Goal: Information Seeking & Learning: Learn about a topic

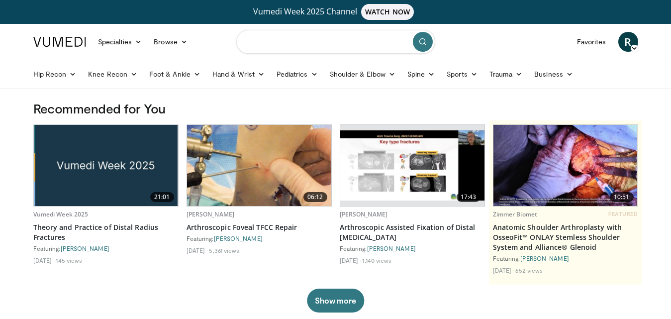
click at [297, 46] on input "Search topics, interventions" at bounding box center [335, 42] width 199 height 24
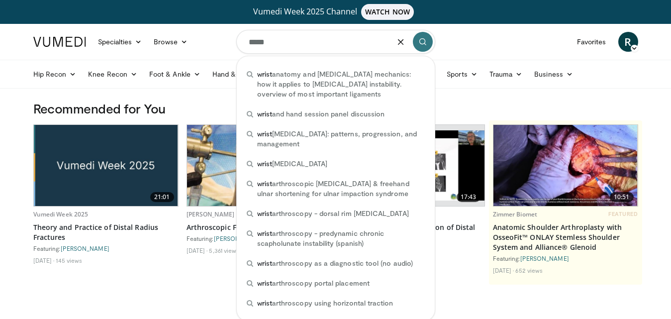
type input "*****"
click at [399, 41] on icon "button" at bounding box center [401, 42] width 8 height 8
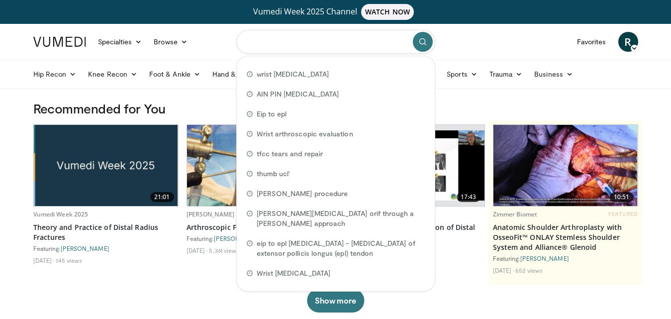
click at [294, 47] on input "Search topics, interventions" at bounding box center [335, 42] width 199 height 24
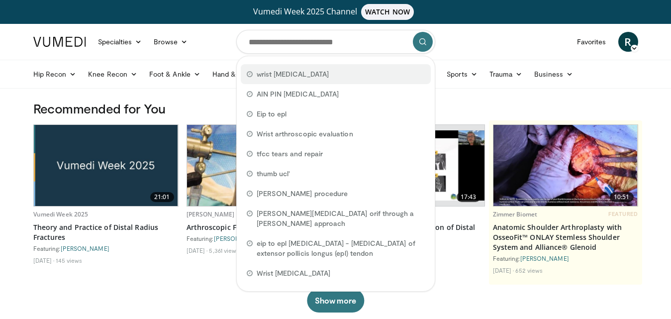
click at [284, 74] on span "wrist [MEDICAL_DATA]" at bounding box center [293, 74] width 72 height 10
type input "**********"
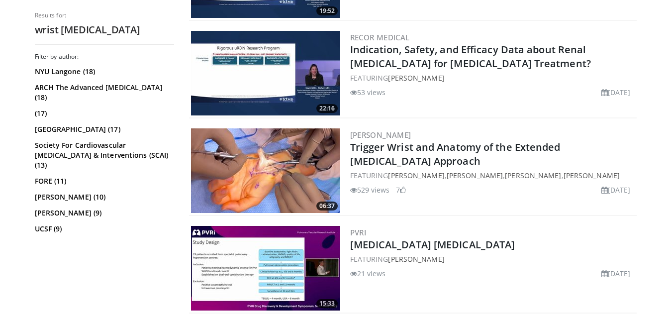
scroll to position [597, 0]
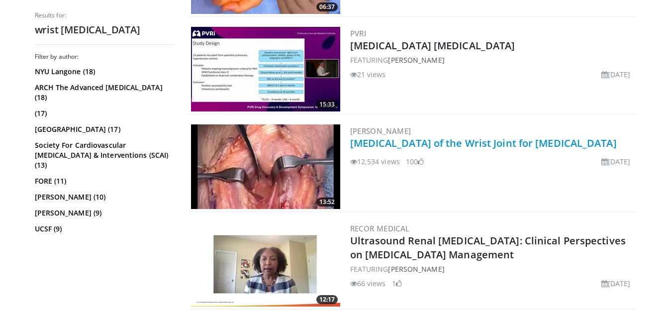
click at [361, 142] on link "[MEDICAL_DATA] of the Wrist Joint for [MEDICAL_DATA]" at bounding box center [483, 142] width 267 height 13
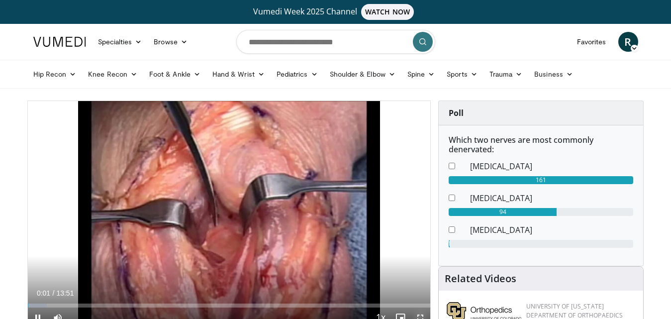
click at [422, 312] on span "Video Player" at bounding box center [421, 318] width 20 height 20
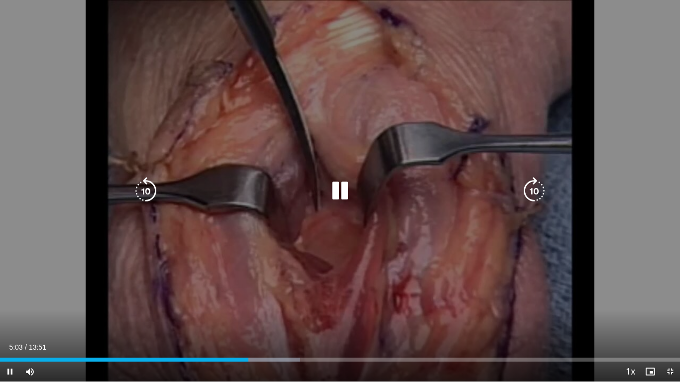
drag, startPoint x: 145, startPoint y: 194, endPoint x: 170, endPoint y: 201, distance: 25.7
click at [170, 201] on div "10 seconds Tap to unmute" at bounding box center [340, 191] width 680 height 382
click at [144, 190] on icon "Video Player" at bounding box center [146, 191] width 28 height 28
click at [338, 190] on icon "Video Player" at bounding box center [340, 191] width 28 height 28
click at [347, 197] on icon "Video Player" at bounding box center [340, 191] width 28 height 28
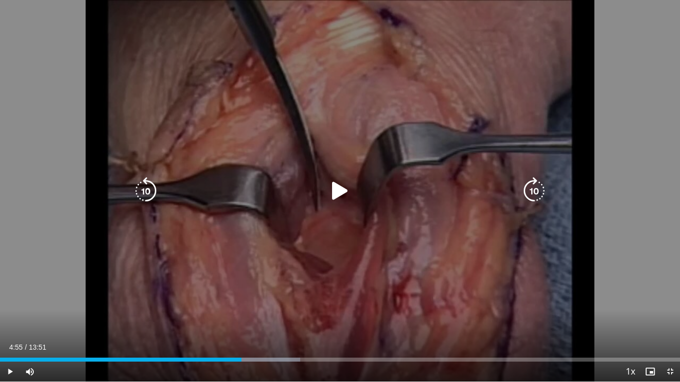
click at [340, 188] on icon "Video Player" at bounding box center [340, 191] width 28 height 28
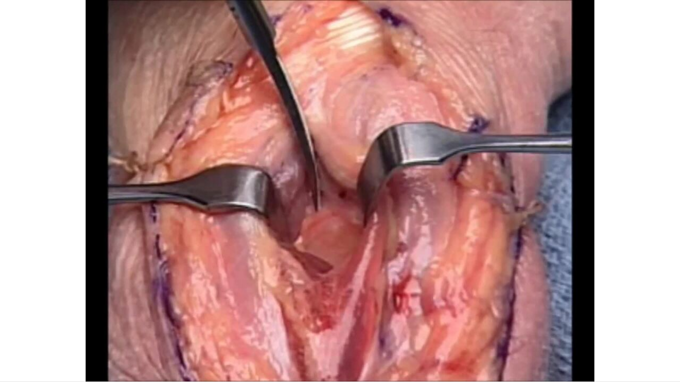
click at [340, 188] on div "10 seconds Tap to unmute" at bounding box center [340, 191] width 680 height 382
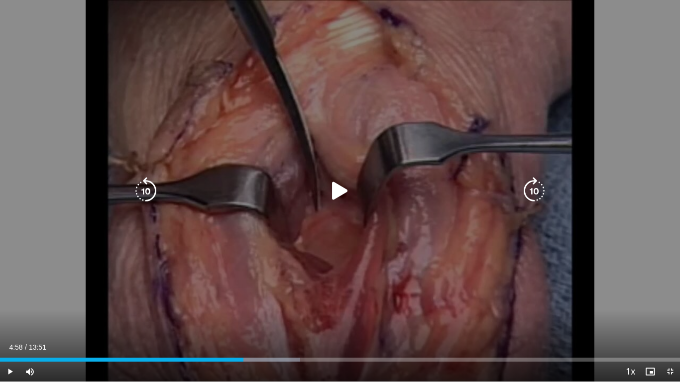
click at [547, 151] on div "10 seconds Tap to unmute" at bounding box center [340, 191] width 680 height 382
click at [338, 195] on icon "Video Player" at bounding box center [340, 191] width 28 height 28
click at [340, 190] on icon "Video Player" at bounding box center [340, 191] width 28 height 28
click at [499, 256] on div "10 seconds Tap to unmute" at bounding box center [340, 191] width 680 height 382
click at [341, 190] on icon "Video Player" at bounding box center [340, 191] width 28 height 28
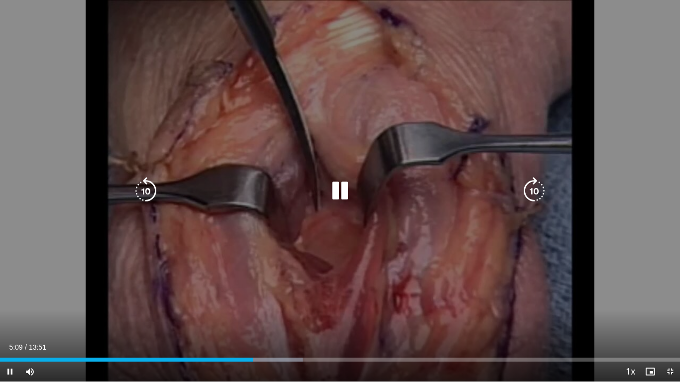
click at [338, 189] on icon "Video Player" at bounding box center [340, 191] width 28 height 28
click at [141, 186] on icon "Video Player" at bounding box center [146, 191] width 28 height 28
click at [340, 191] on icon "Video Player" at bounding box center [340, 191] width 28 height 28
click at [150, 192] on icon "Video Player" at bounding box center [146, 191] width 28 height 28
click at [151, 196] on icon "Video Player" at bounding box center [146, 191] width 28 height 28
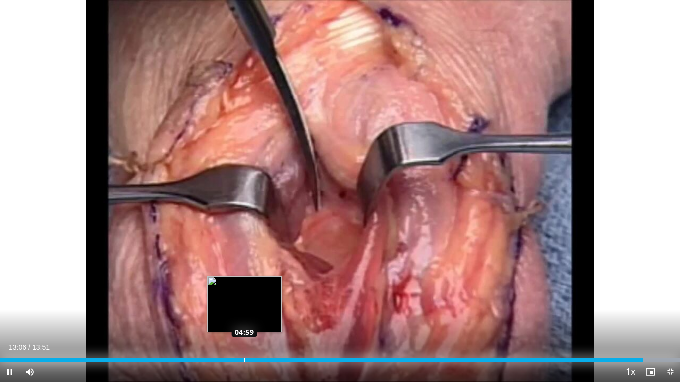
drag, startPoint x: 638, startPoint y: 360, endPoint x: 244, endPoint y: 356, distance: 394.2
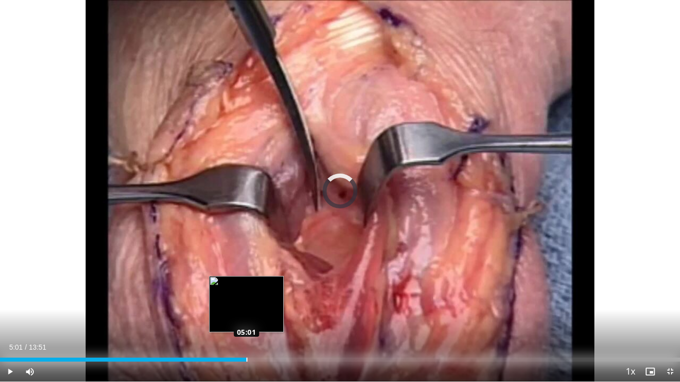
drag, startPoint x: 244, startPoint y: 356, endPoint x: 246, endPoint y: 361, distance: 5.4
click at [246, 318] on div "Loaded : 0.00% 05:01 05:01" at bounding box center [340, 360] width 680 height 4
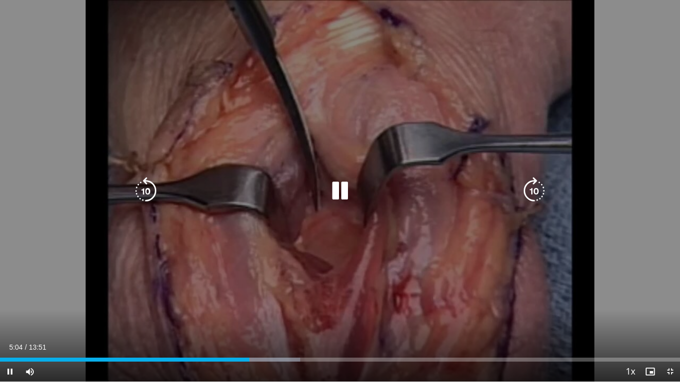
click at [152, 187] on icon "Video Player" at bounding box center [146, 191] width 28 height 28
click at [336, 192] on icon "Video Player" at bounding box center [340, 191] width 28 height 28
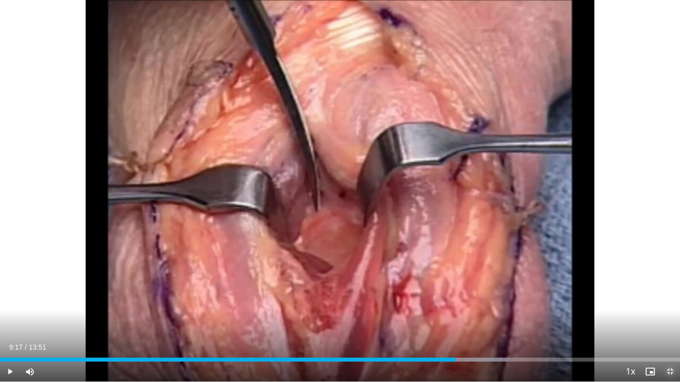
click at [672, 318] on span "Video Player" at bounding box center [670, 372] width 20 height 20
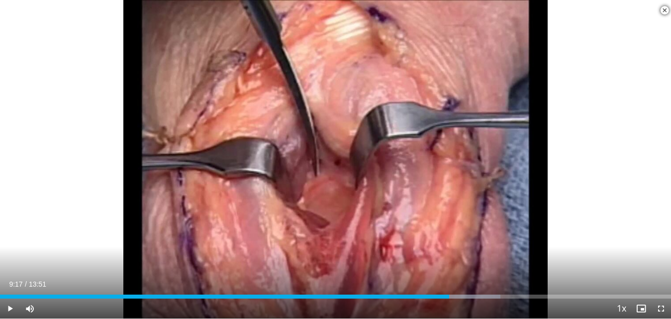
scroll to position [1145, 0]
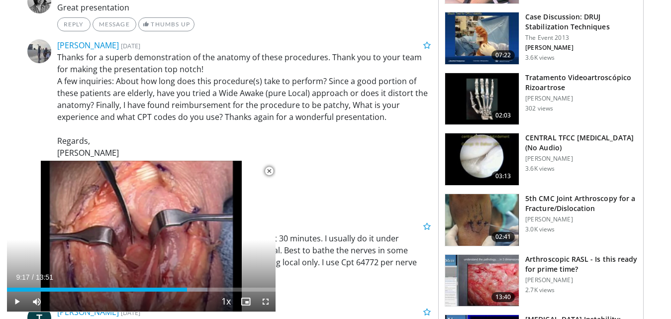
click at [268, 170] on span "Video Player" at bounding box center [269, 171] width 20 height 20
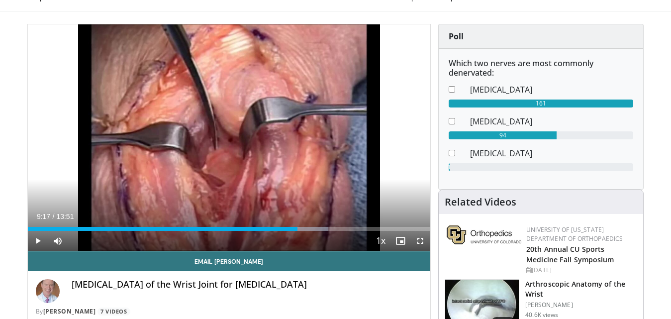
scroll to position [0, 0]
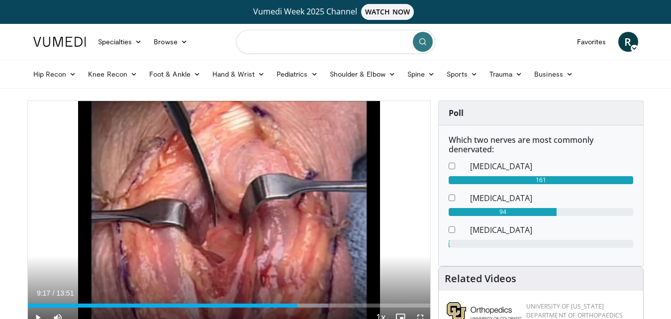
click at [330, 36] on input "Search topics, interventions" at bounding box center [335, 42] width 199 height 24
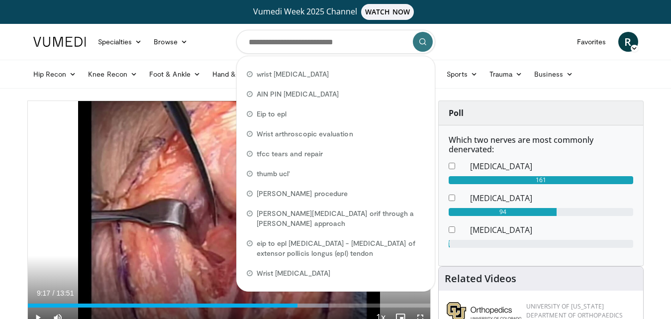
click at [298, 72] on span "wrist [MEDICAL_DATA]" at bounding box center [293, 74] width 72 height 10
type input "**********"
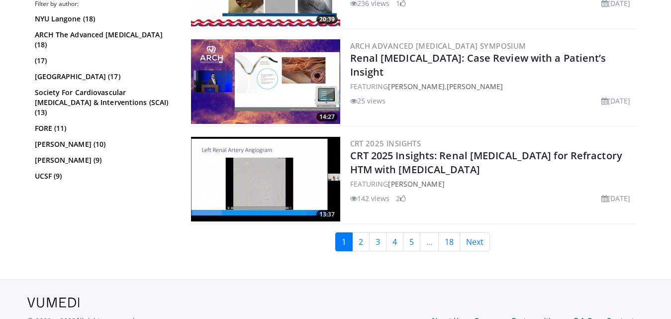
scroll to position [2379, 0]
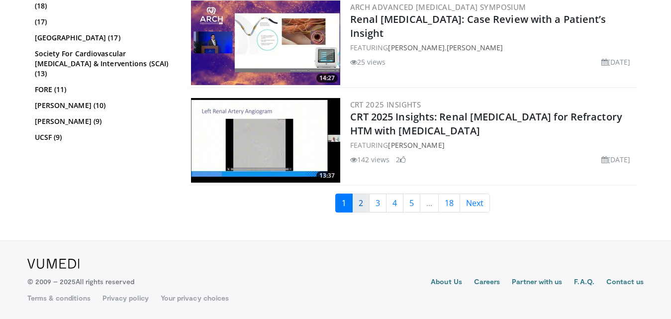
click at [367, 201] on link "2" at bounding box center [360, 203] width 17 height 19
